Goal: Transaction & Acquisition: Purchase product/service

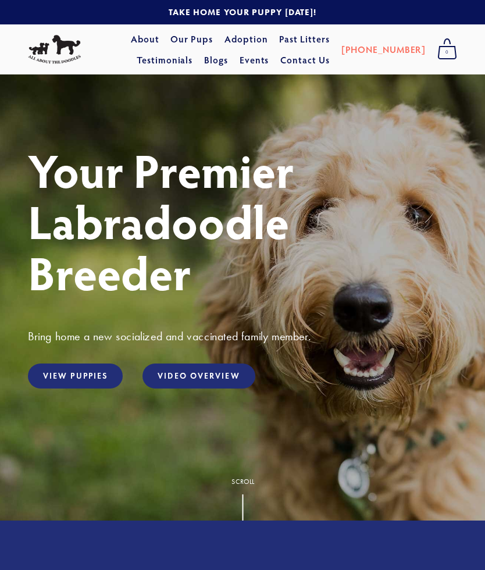
click at [90, 378] on link "View Puppies" at bounding box center [75, 375] width 95 height 25
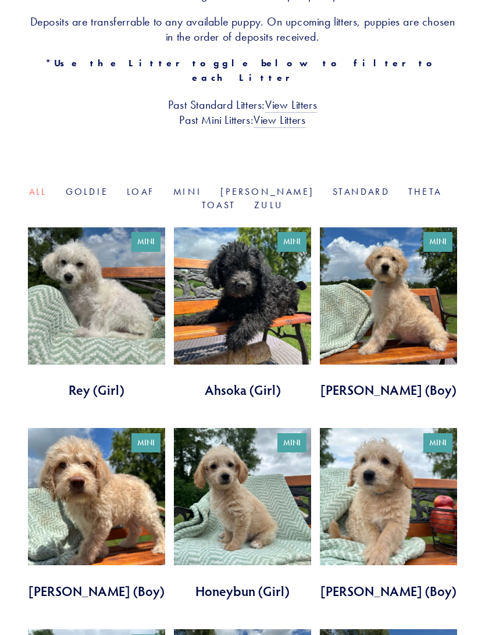
scroll to position [284, 0]
click at [188, 186] on link "Mini" at bounding box center [187, 191] width 28 height 11
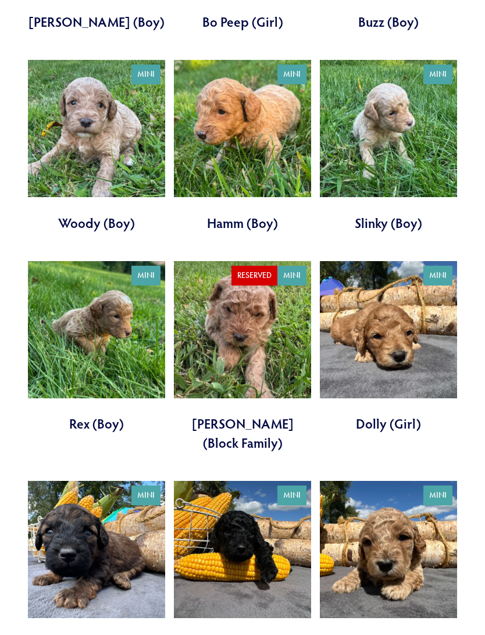
scroll to position [1055, 0]
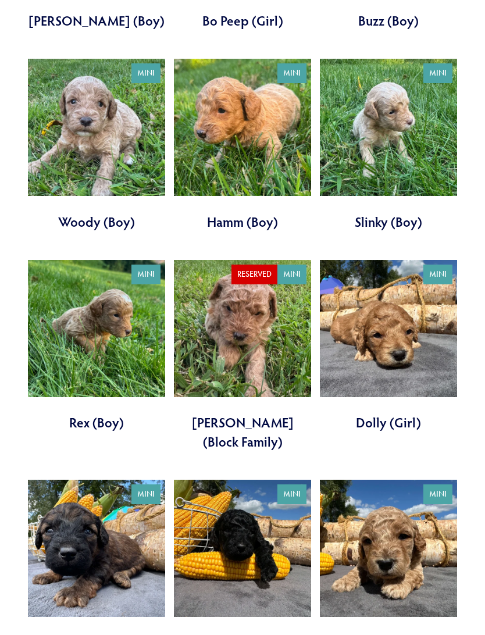
click at [400, 392] on link at bounding box center [388, 346] width 137 height 172
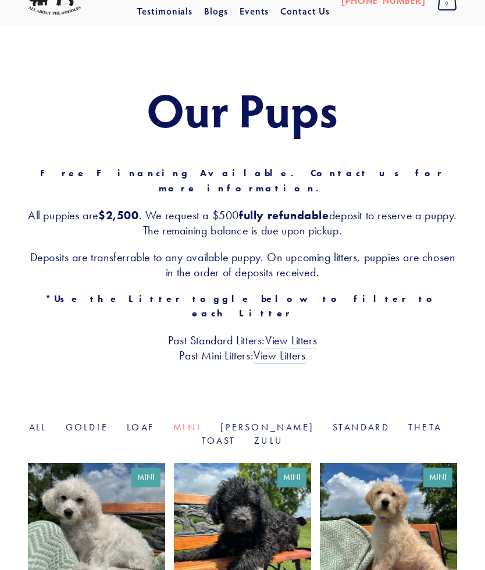
scroll to position [34, 0]
